Goal: Task Accomplishment & Management: Complete application form

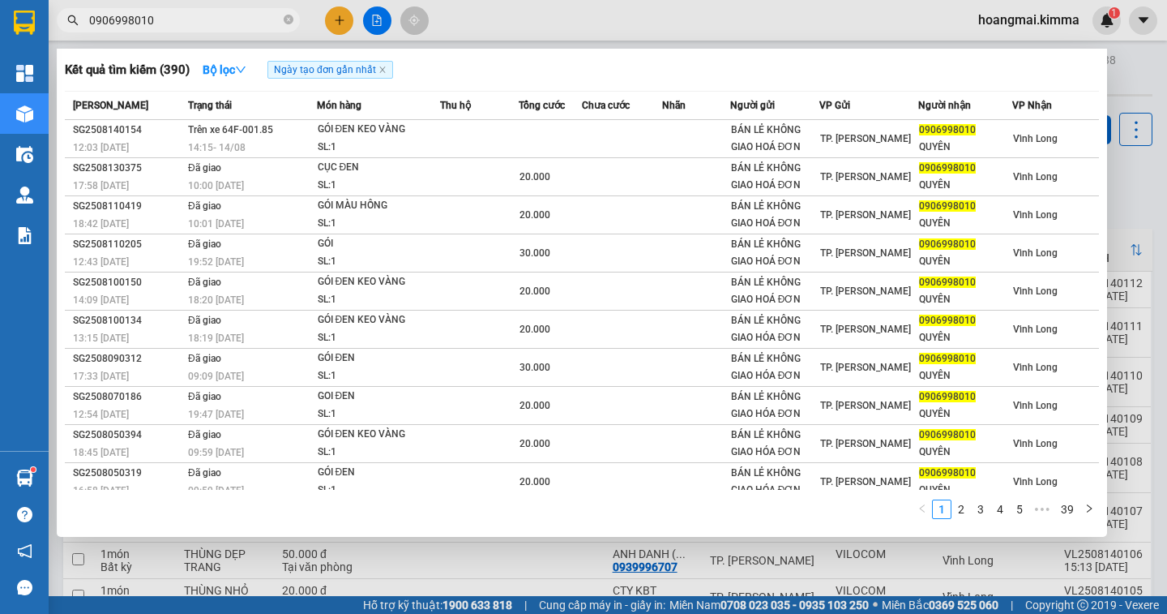
scroll to position [122, 0]
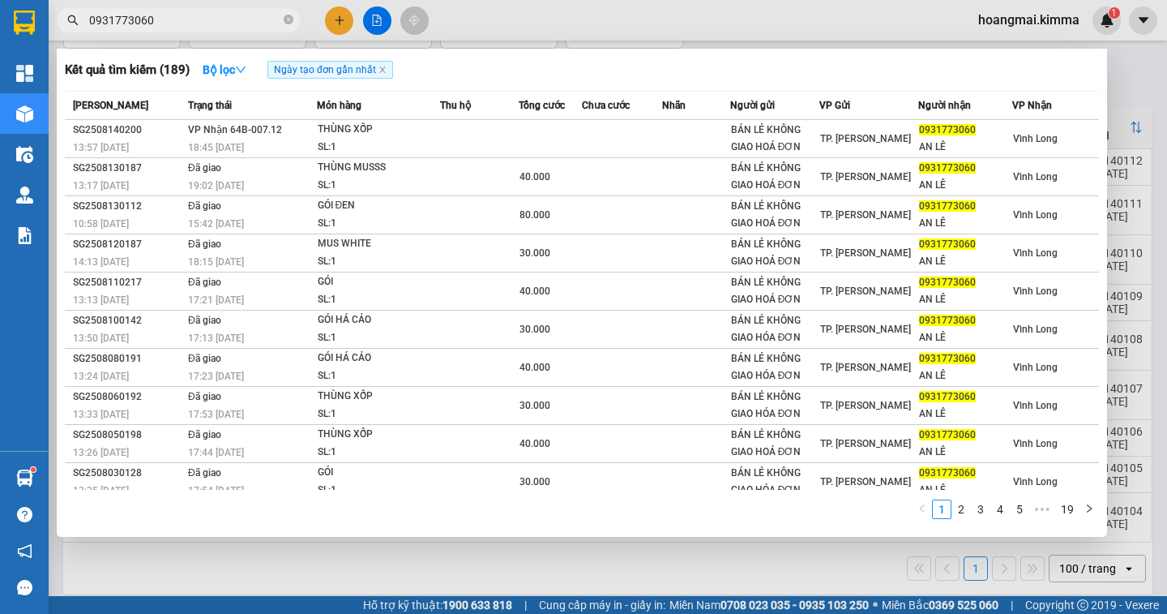
type input "0931773060"
click at [336, 28] on div at bounding box center [583, 307] width 1167 height 614
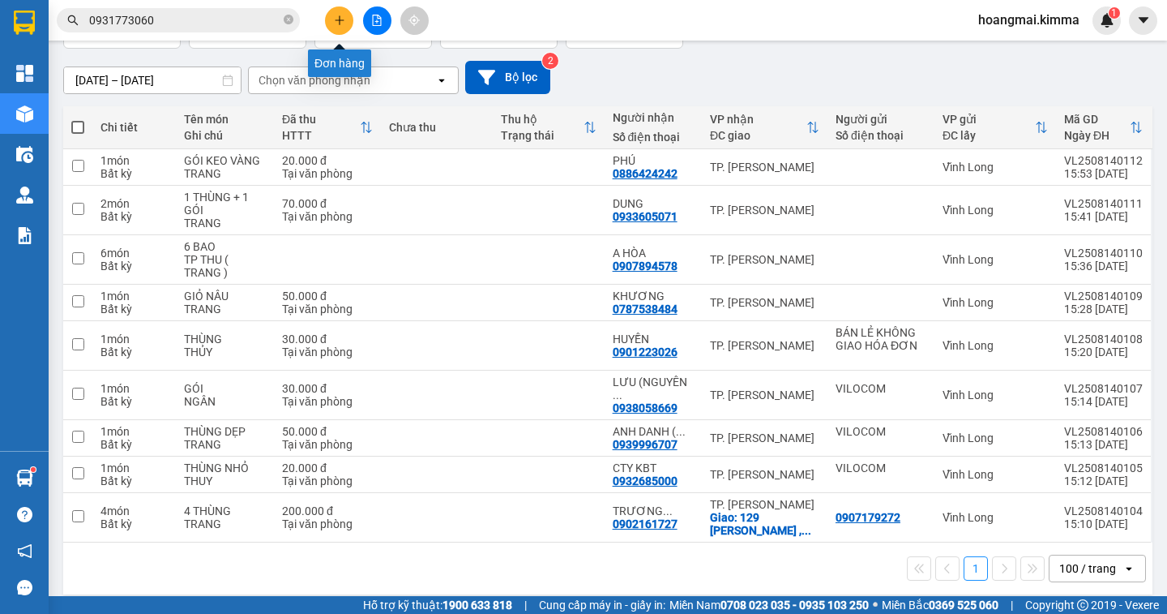
click at [341, 24] on icon "plus" at bounding box center [339, 20] width 11 height 11
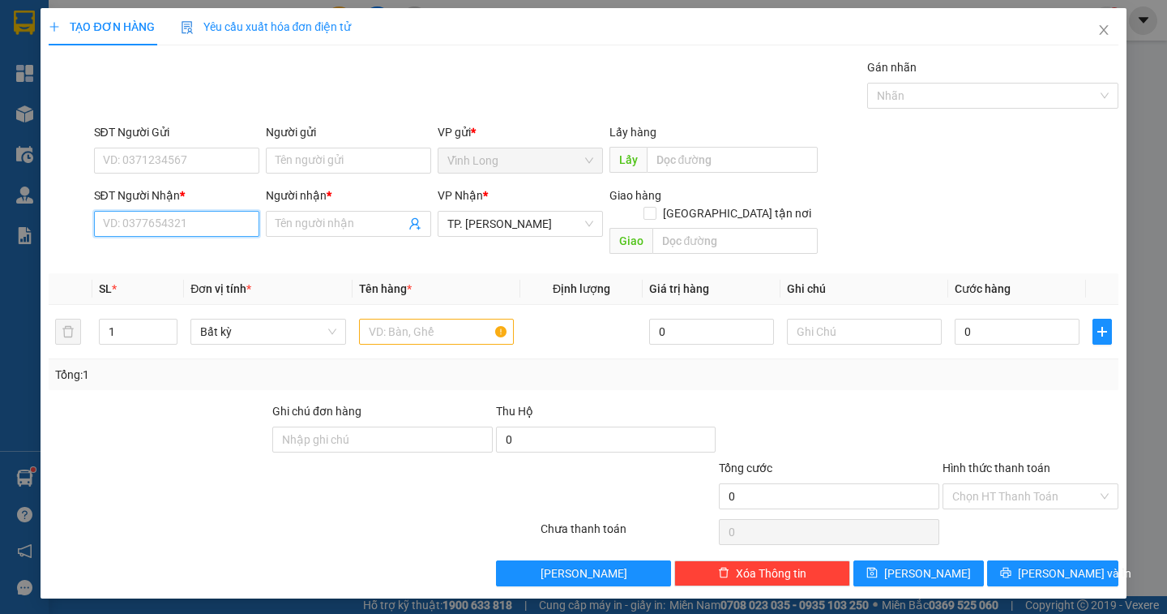
click at [197, 226] on input "SĐT Người Nhận *" at bounding box center [176, 224] width 165 height 26
type input "000000000000"
click at [321, 227] on input "Người nhận *" at bounding box center [341, 224] width 130 height 18
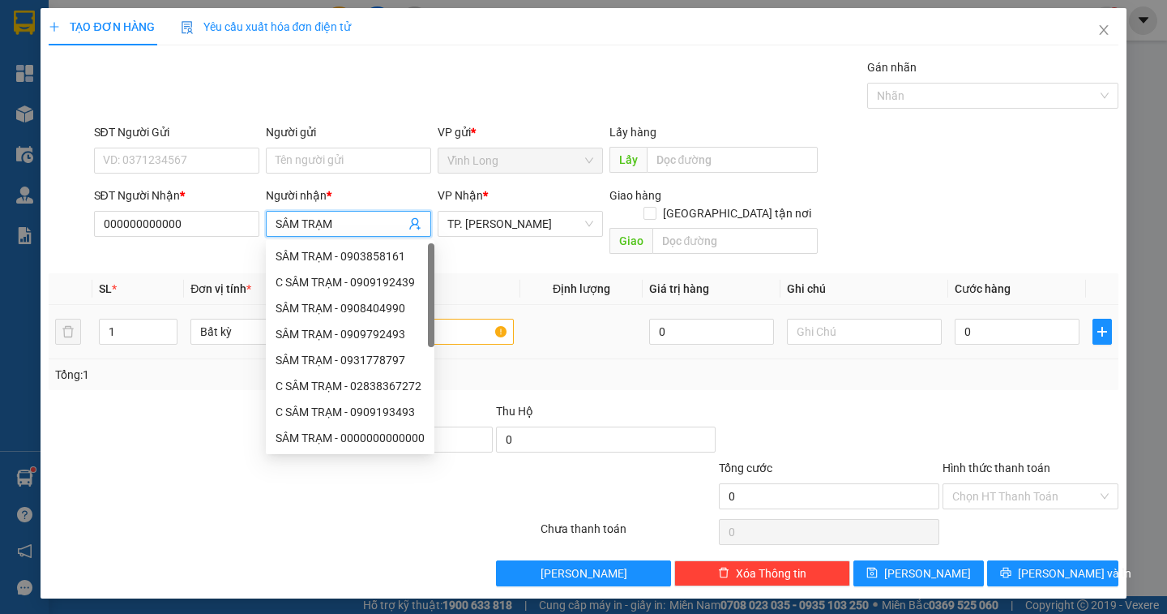
type input "SÂM TRẠM"
click at [841, 330] on td at bounding box center [865, 332] width 168 height 54
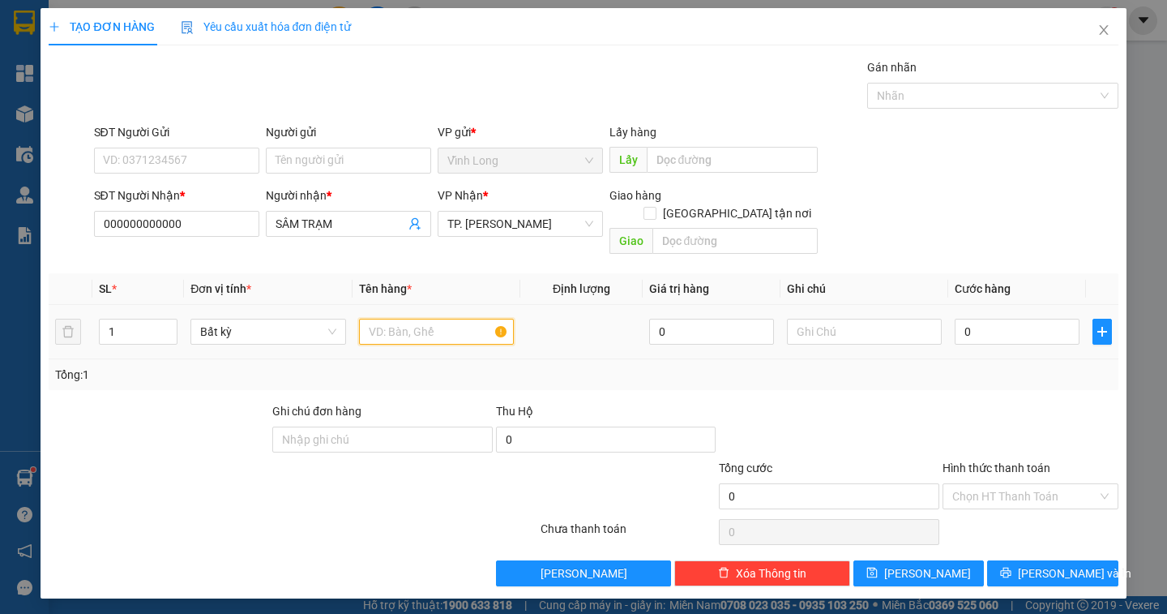
click at [427, 319] on input "text" at bounding box center [436, 332] width 155 height 26
type input "XẤP NP"
click at [824, 319] on input "text" at bounding box center [864, 332] width 155 height 26
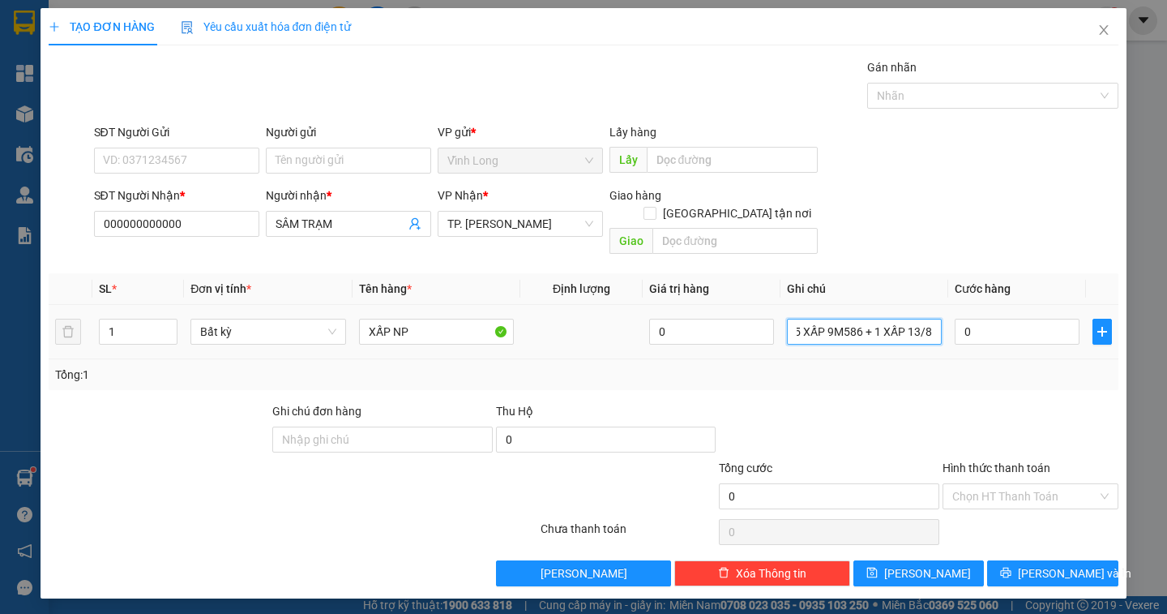
scroll to position [0, 62]
type input "NGÂN (CN 5 XẤP 9M586 + 1 XẤP 13/8)"
click at [978, 321] on input "0" at bounding box center [1017, 332] width 125 height 26
type input "1"
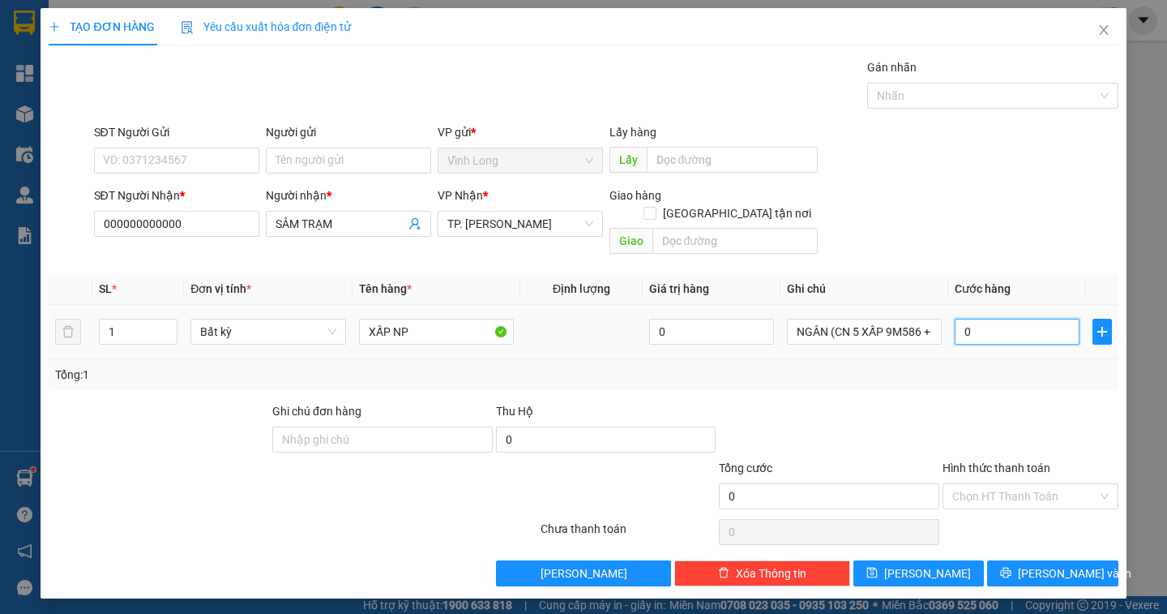
type input "1"
type input "12"
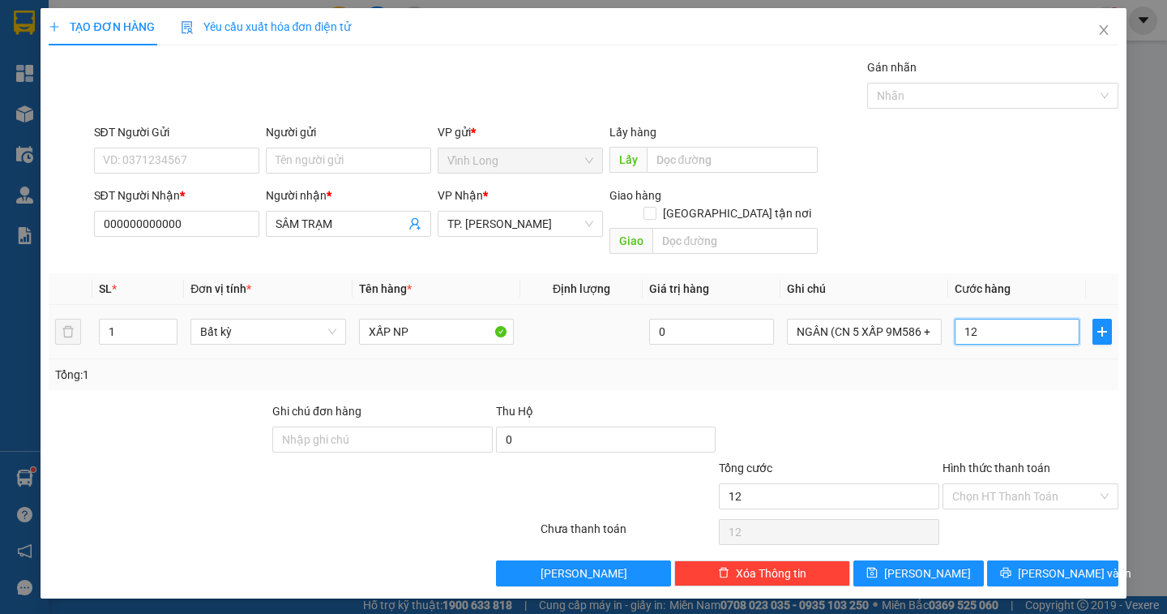
type input "120"
type input "12"
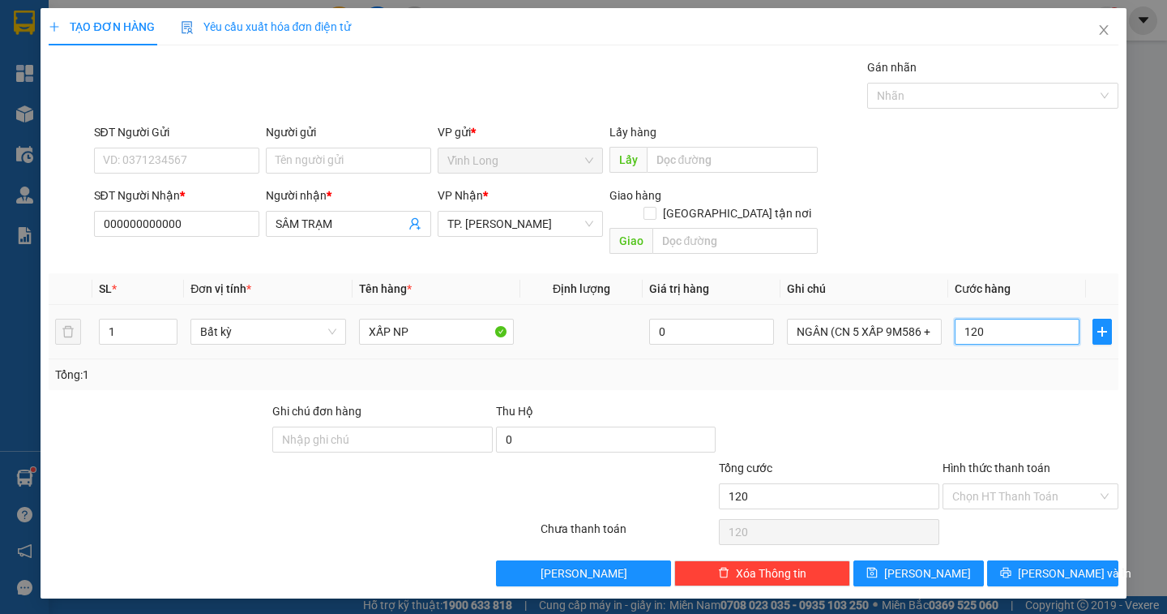
type input "12"
type input "1"
type input "14"
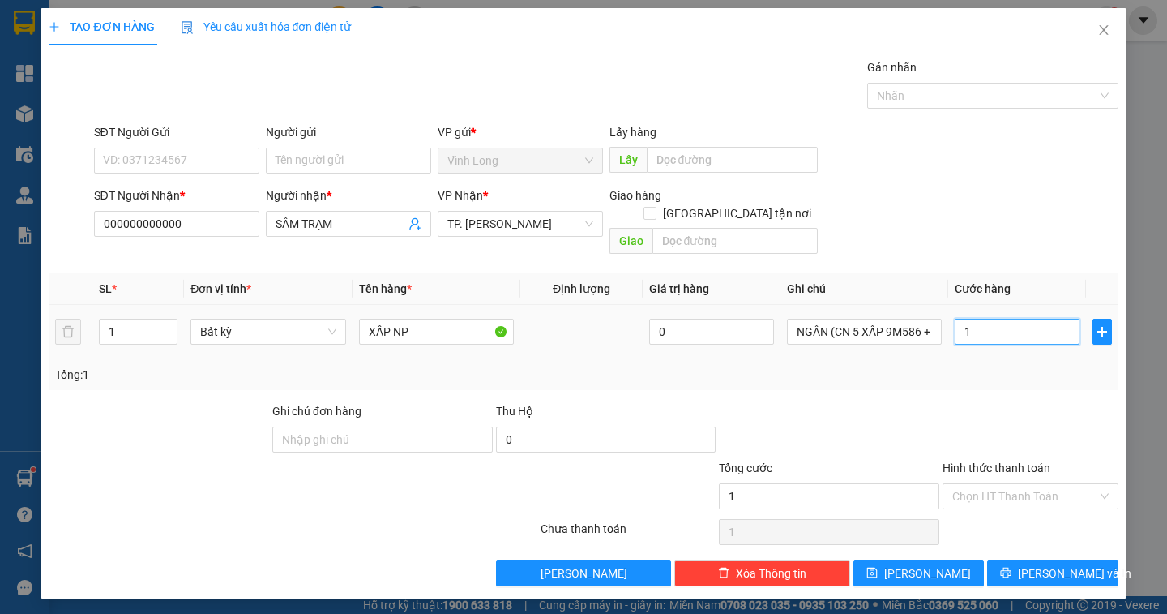
type input "14"
type input "140"
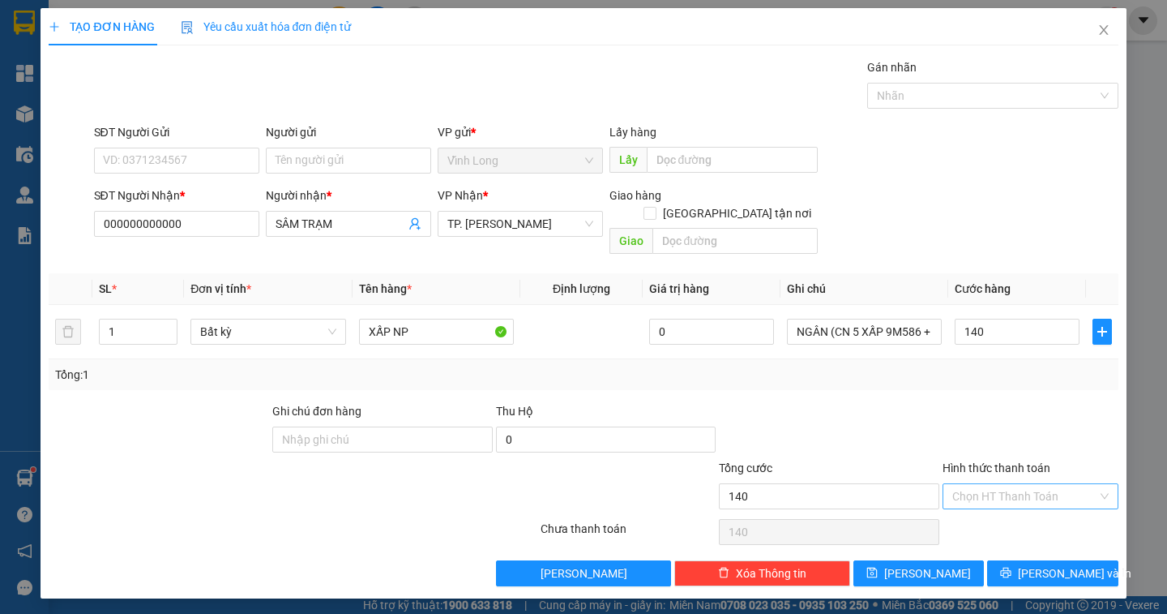
type input "140.000"
click at [1051, 484] on input "Hình thức thanh toán" at bounding box center [1024, 496] width 145 height 24
click at [1040, 515] on div "Tại văn phòng" at bounding box center [1030, 511] width 156 height 18
type input "0"
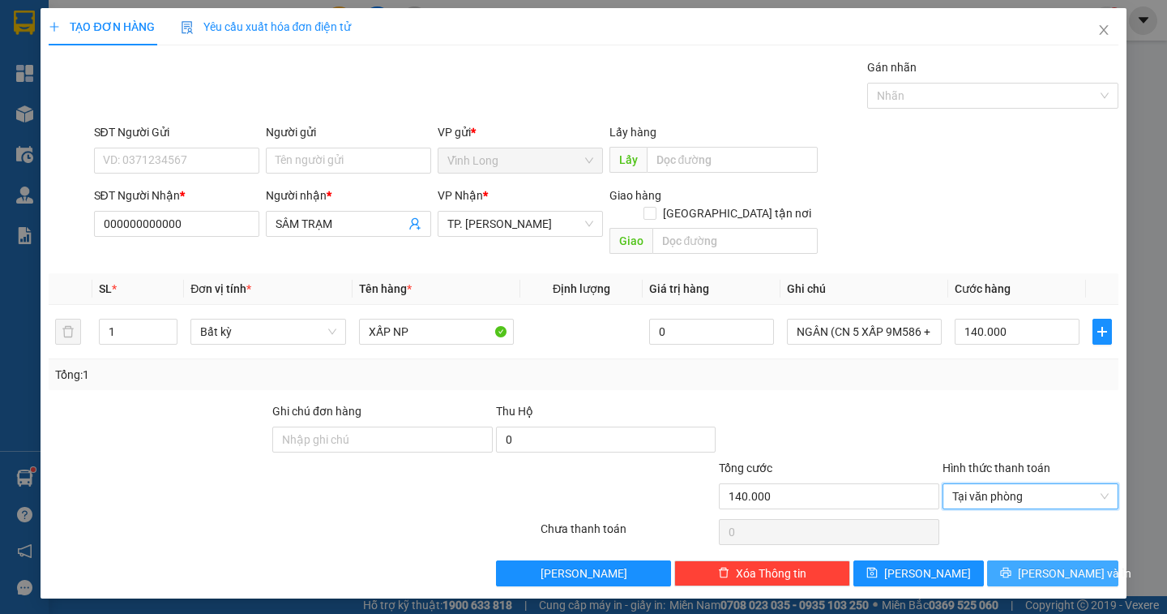
click at [1012, 567] on icon "printer" at bounding box center [1005, 572] width 11 height 11
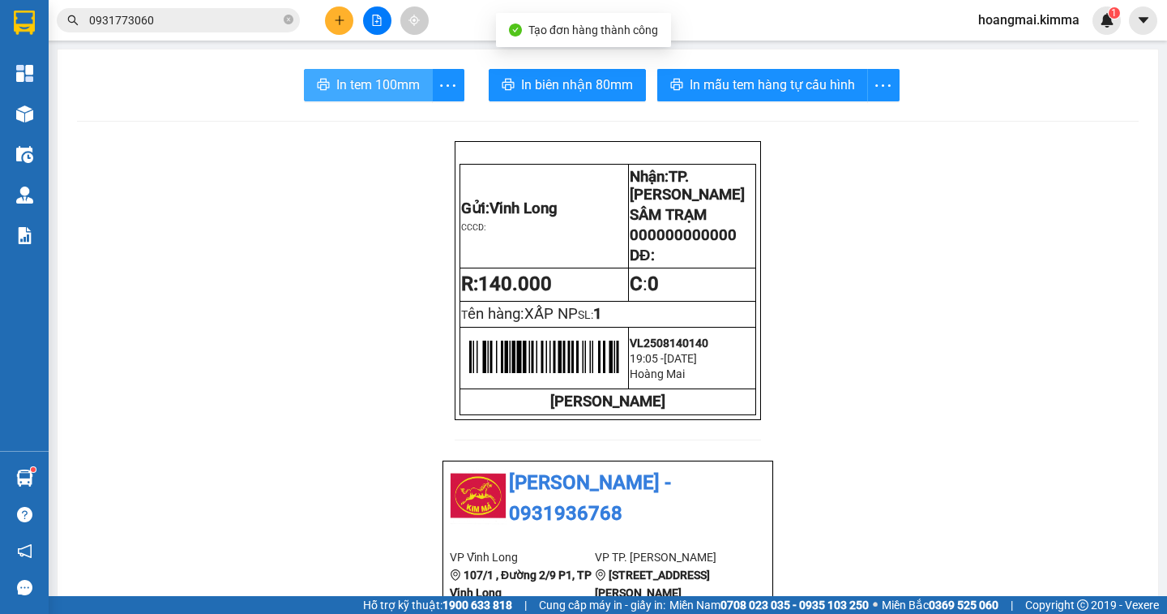
click at [344, 88] on span "In tem 100mm" at bounding box center [377, 85] width 83 height 20
